Goal: Find specific page/section: Find specific page/section

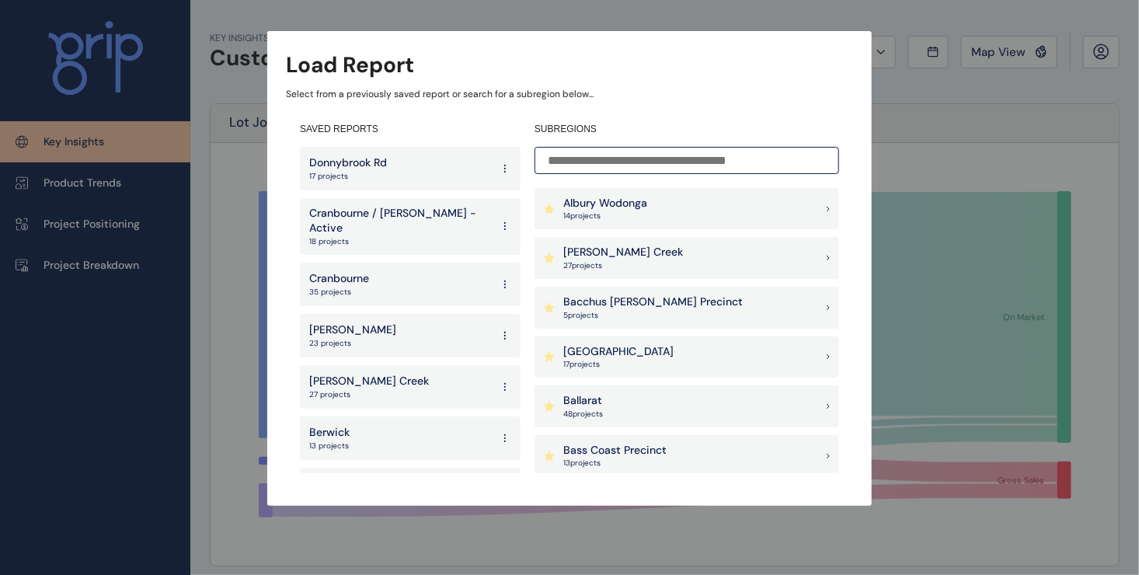
click at [412, 213] on p "Cranbourne / [PERSON_NAME] - Active" at bounding box center [400, 221] width 182 height 30
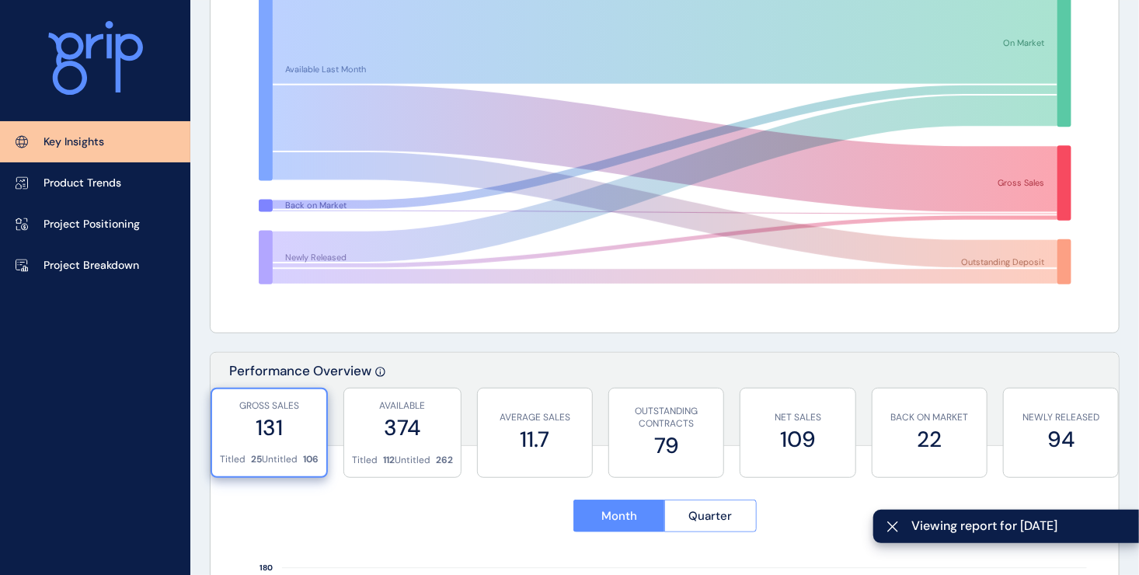
scroll to position [466, 0]
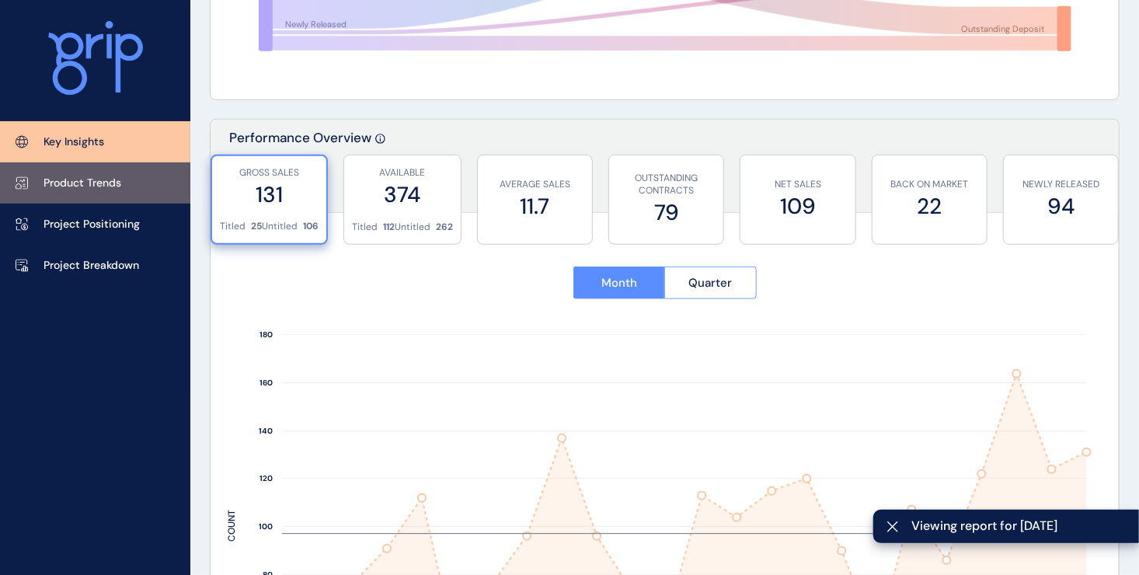
click at [92, 184] on p "Product Trends" at bounding box center [83, 184] width 78 height 16
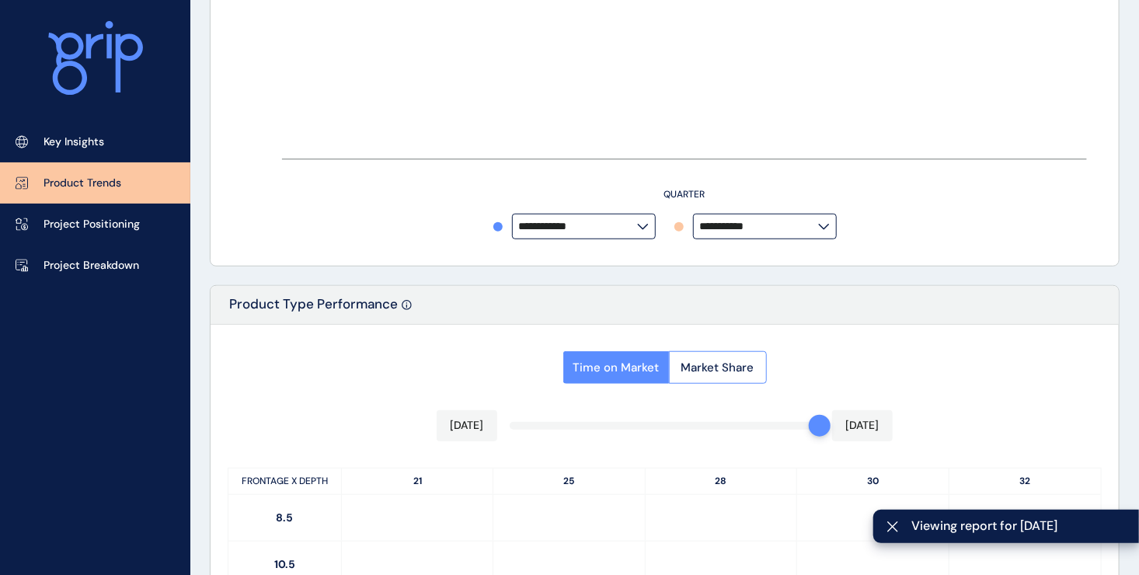
type input "**********"
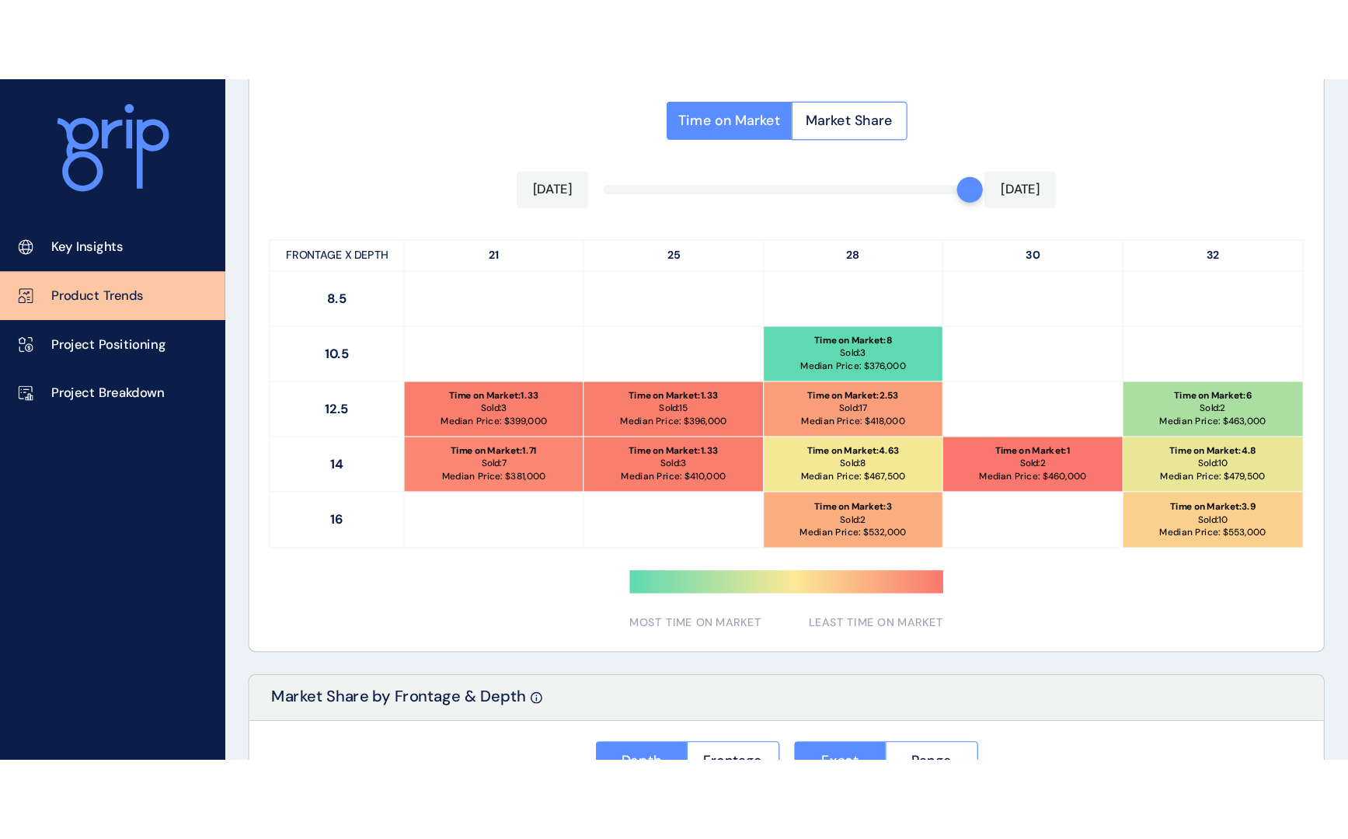
scroll to position [777, 0]
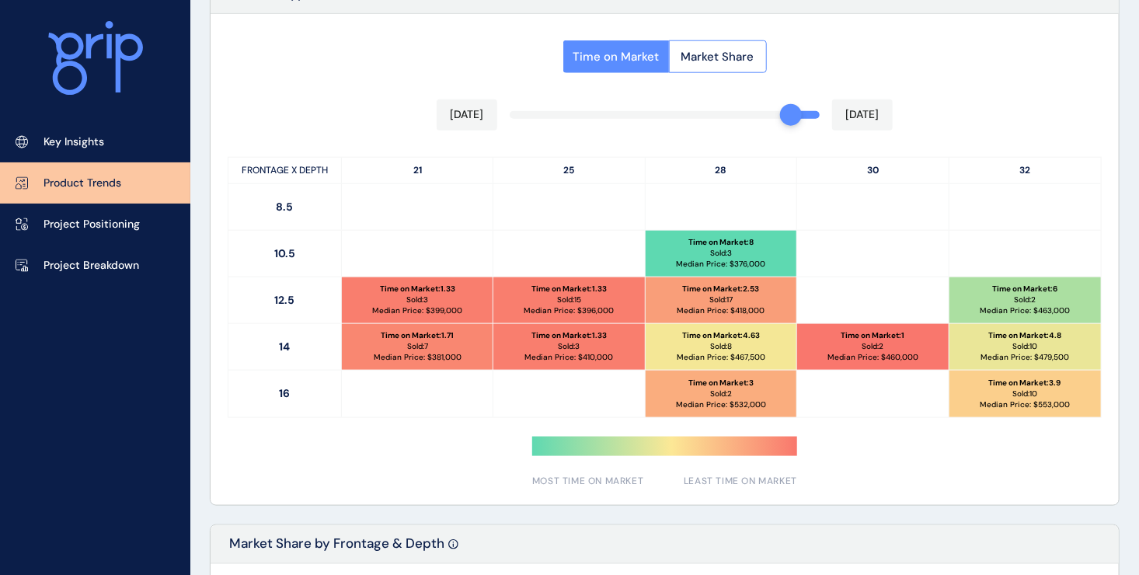
click at [800, 116] on div "Time on Market Market Share [DATE] [DATE] FRONTAGE X DEPTH 21 25 28 30 32 8.5 1…" at bounding box center [665, 259] width 908 height 491
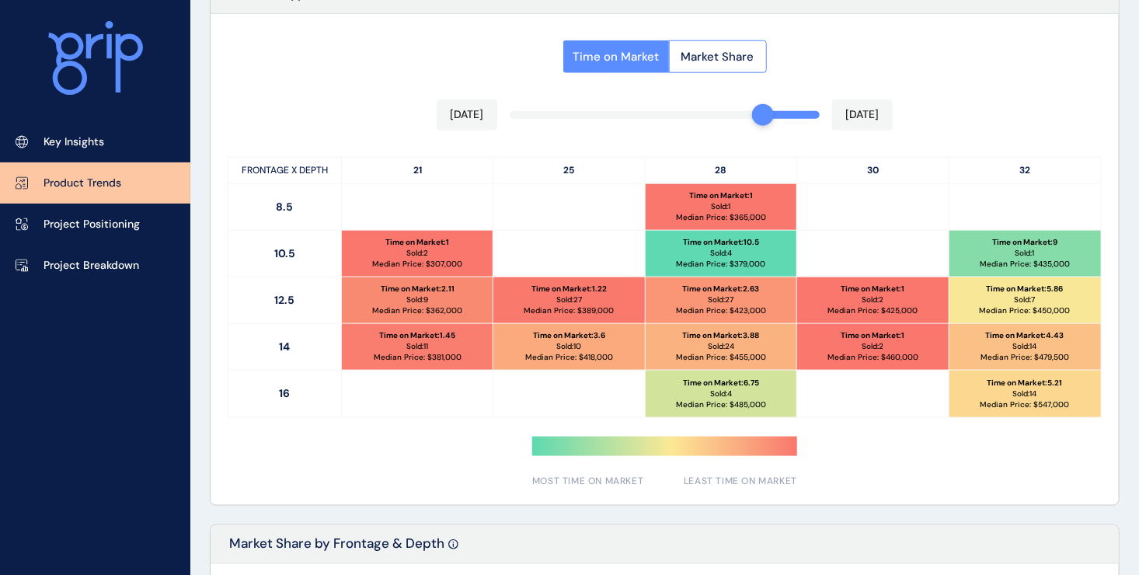
click at [771, 112] on div "Time on Market Market Share [DATE] [DATE] FRONTAGE X DEPTH 21 25 28 30 32 8.5 T…" at bounding box center [665, 259] width 908 height 491
